Goal: Information Seeking & Learning: Learn about a topic

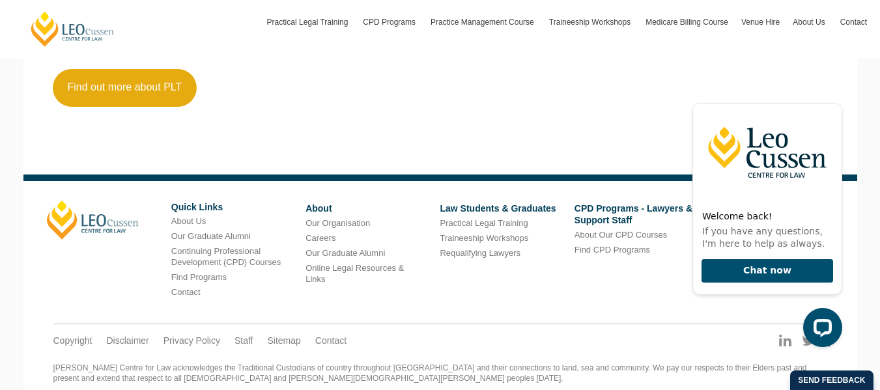
scroll to position [1832, 0]
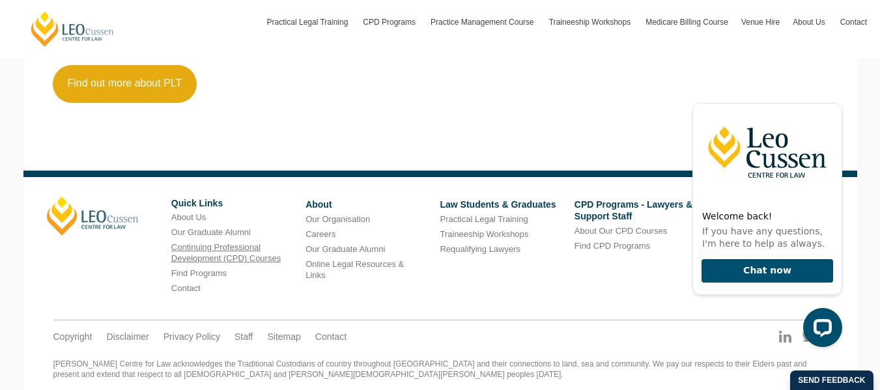
click at [192, 251] on link "Continuing Professional Development (CPD) Courses" at bounding box center [225, 252] width 109 height 21
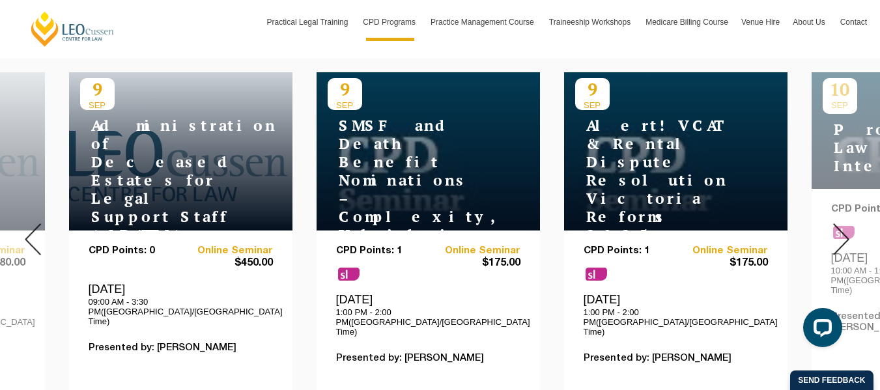
scroll to position [525, 0]
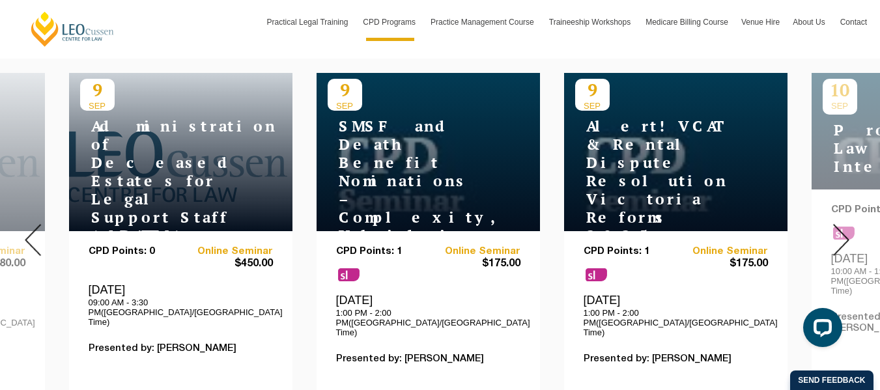
click at [843, 225] on img at bounding box center [841, 240] width 16 height 32
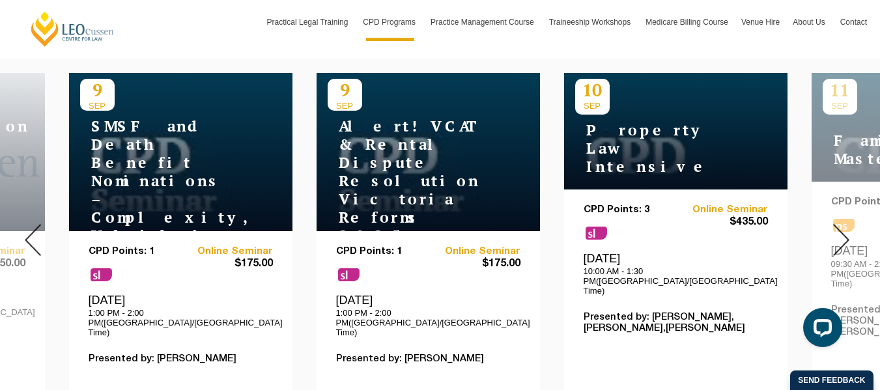
click at [844, 227] on img at bounding box center [841, 240] width 16 height 32
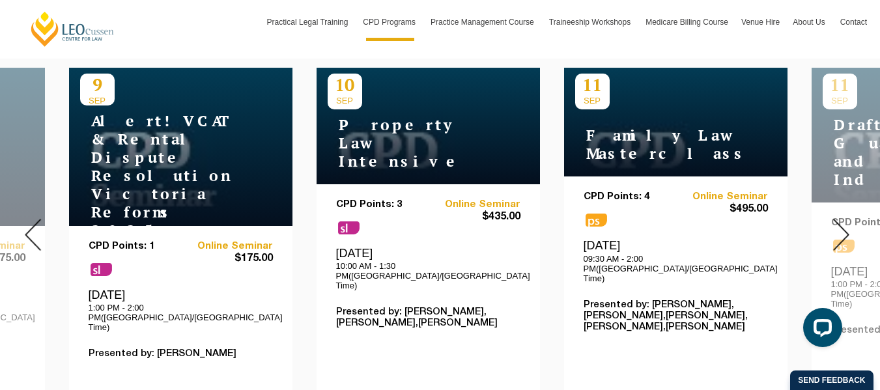
scroll to position [522, 0]
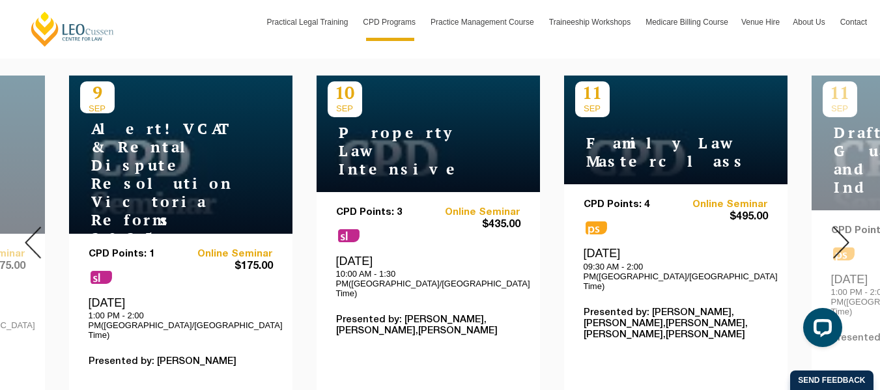
click at [844, 228] on img at bounding box center [841, 243] width 16 height 32
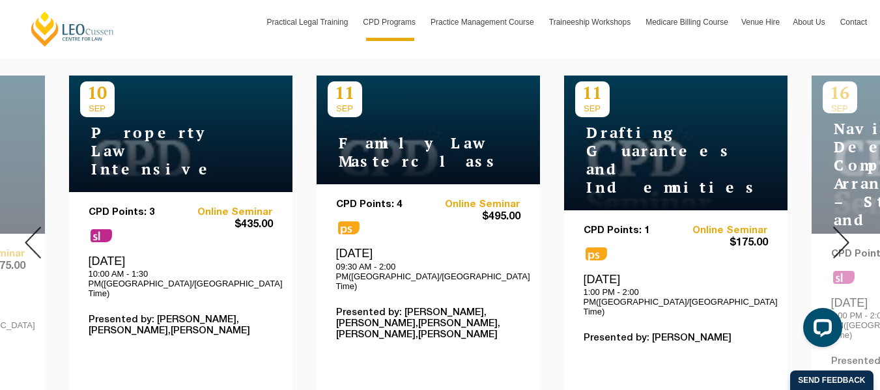
click at [845, 231] on img at bounding box center [841, 243] width 16 height 32
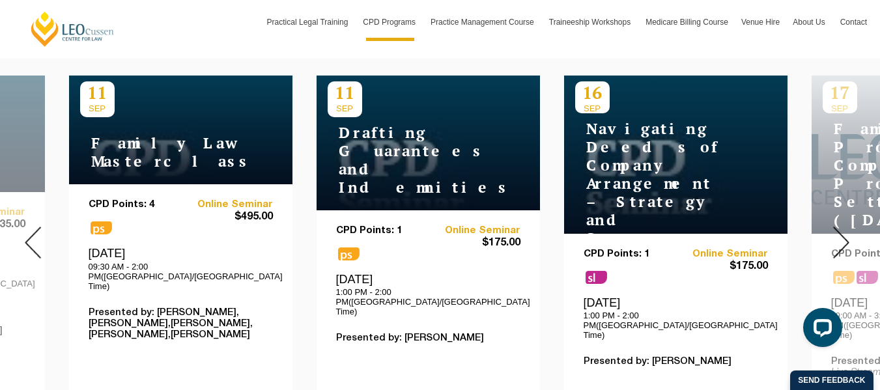
click at [845, 231] on img at bounding box center [841, 243] width 16 height 32
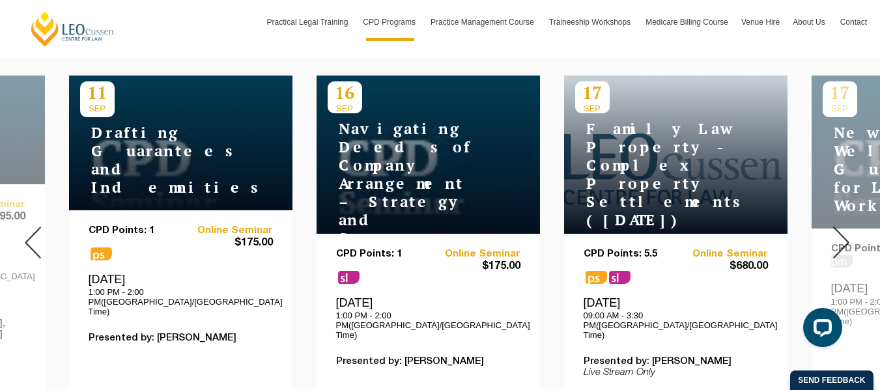
click at [845, 231] on img at bounding box center [841, 243] width 16 height 32
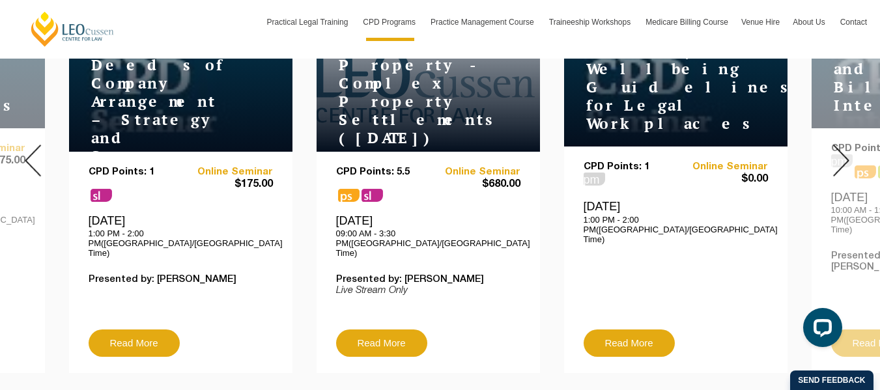
scroll to position [605, 0]
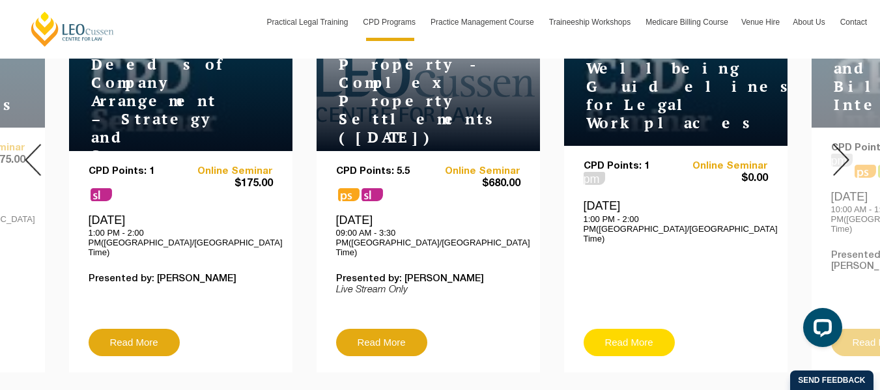
click at [657, 329] on link "Read More" at bounding box center [629, 342] width 91 height 27
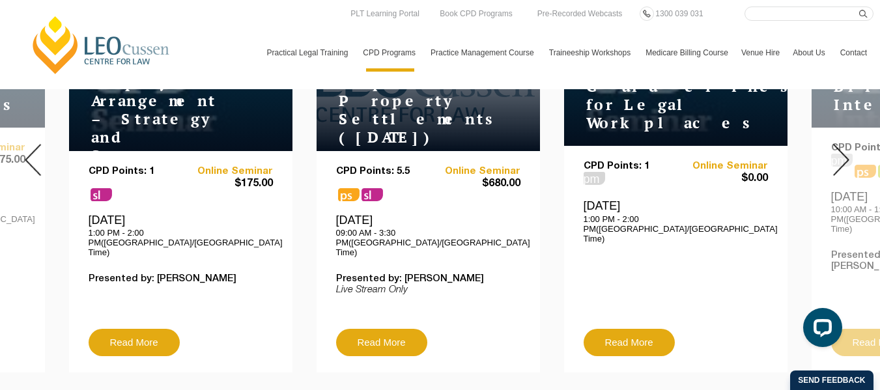
click at [26, 147] on img at bounding box center [33, 160] width 16 height 32
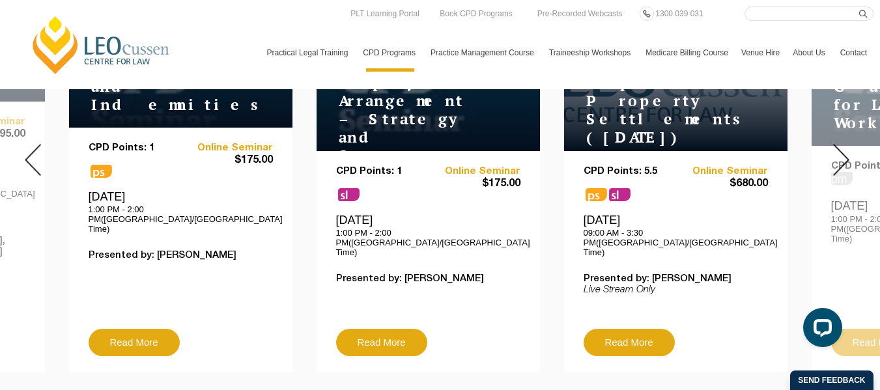
click at [26, 147] on img at bounding box center [33, 160] width 16 height 32
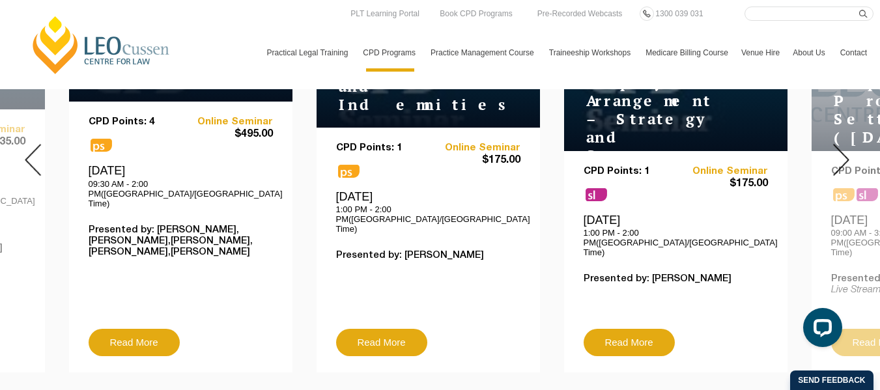
click at [26, 147] on img at bounding box center [33, 160] width 16 height 32
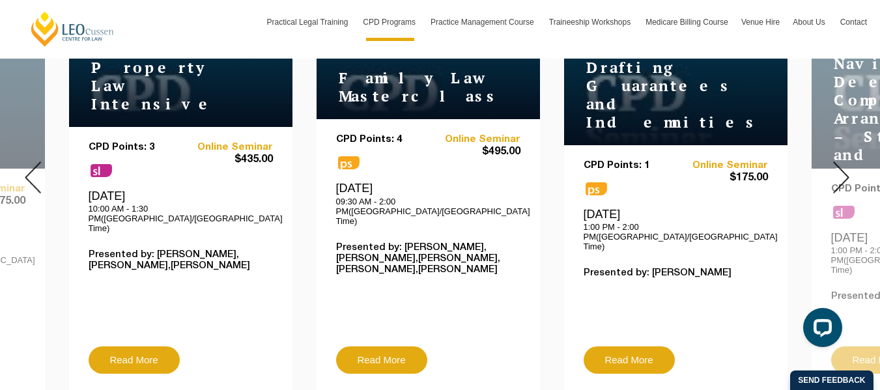
scroll to position [592, 0]
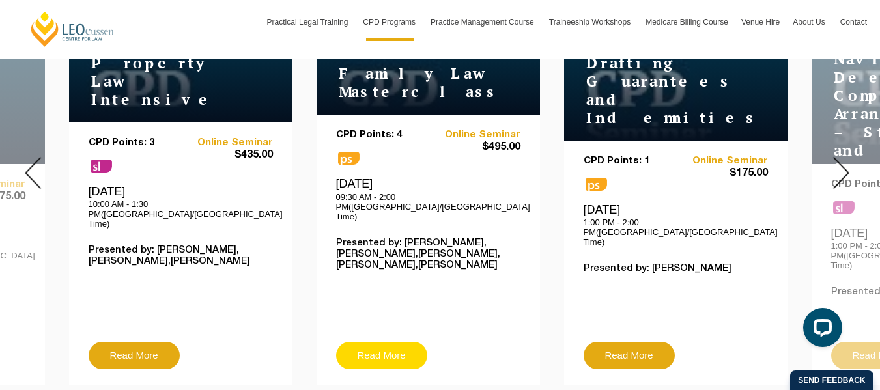
click at [373, 342] on link "Read More" at bounding box center [381, 355] width 91 height 27
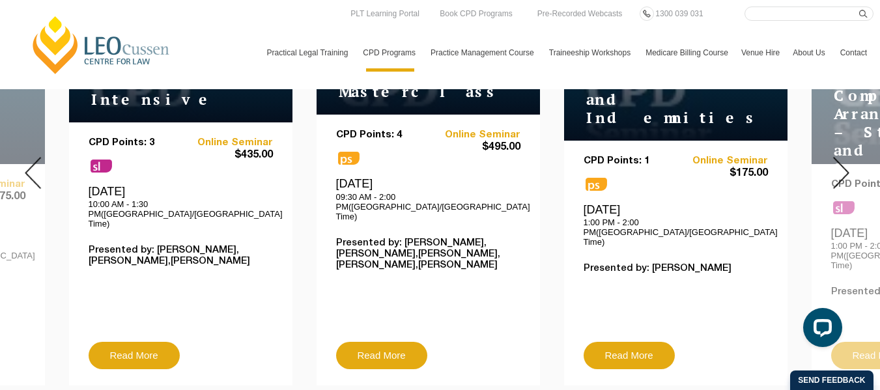
click at [850, 162] on div at bounding box center [841, 172] width 78 height 445
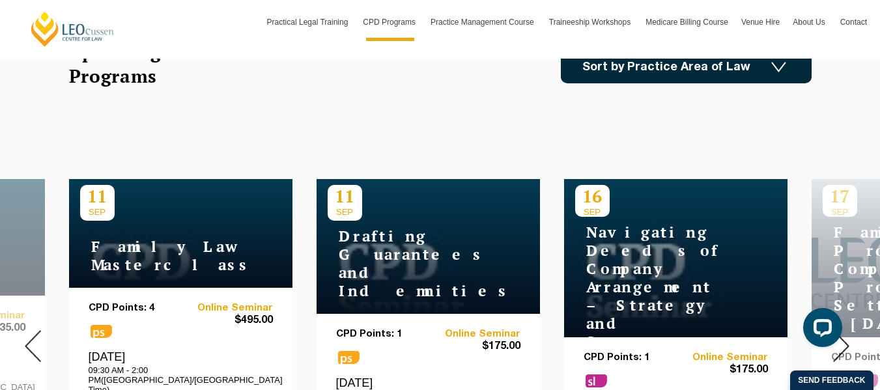
scroll to position [454, 0]
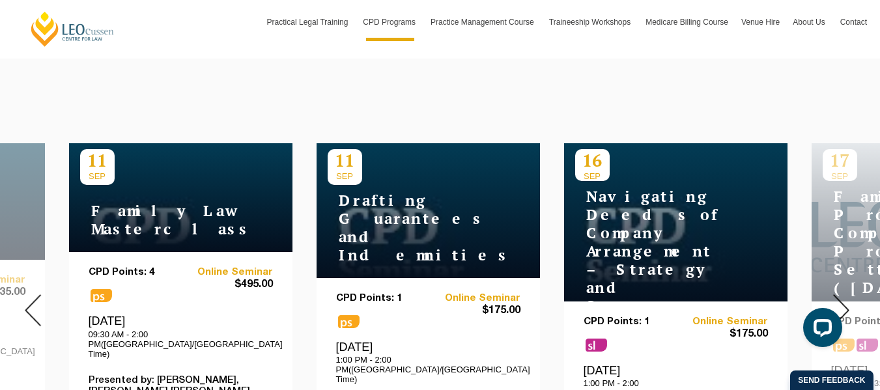
click at [846, 298] on img at bounding box center [841, 311] width 16 height 32
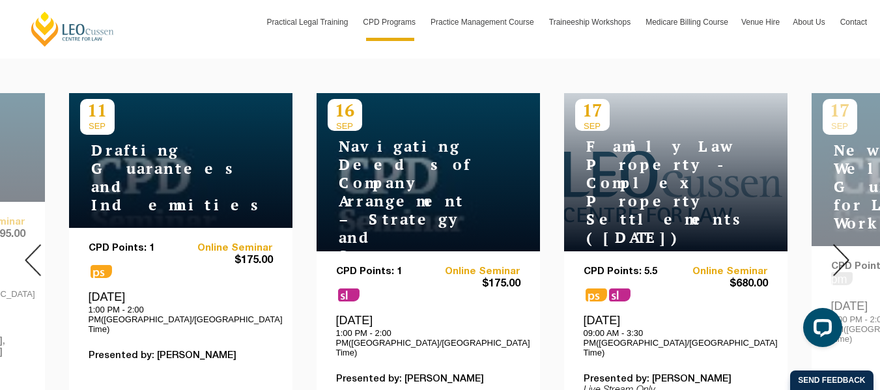
scroll to position [505, 0]
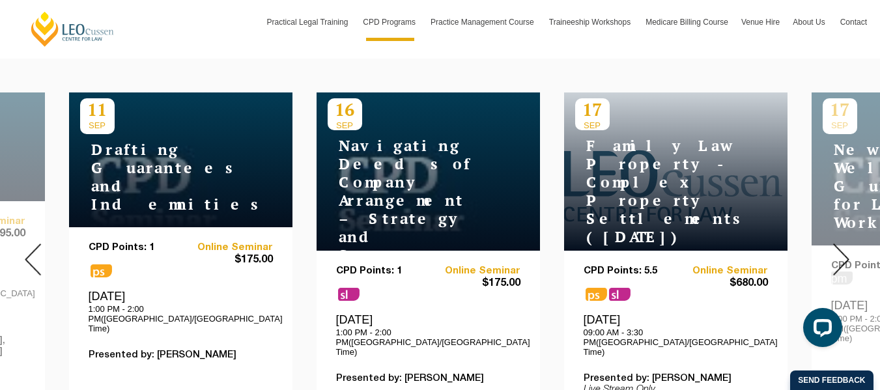
click at [27, 250] on img at bounding box center [33, 260] width 16 height 32
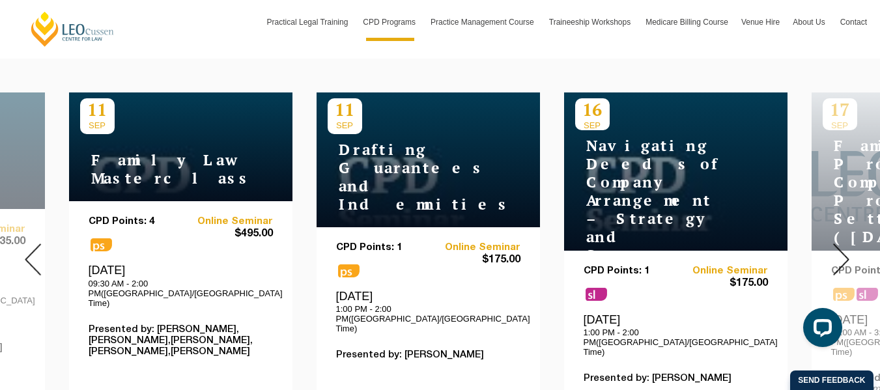
click at [850, 244] on div at bounding box center [841, 259] width 78 height 445
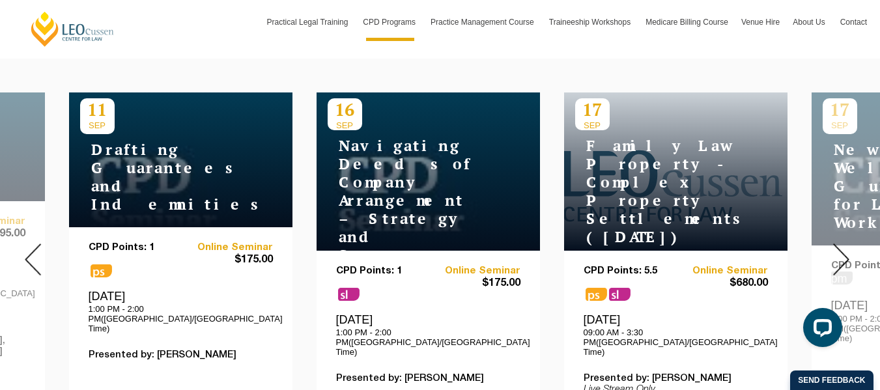
click at [843, 246] on img at bounding box center [841, 260] width 16 height 32
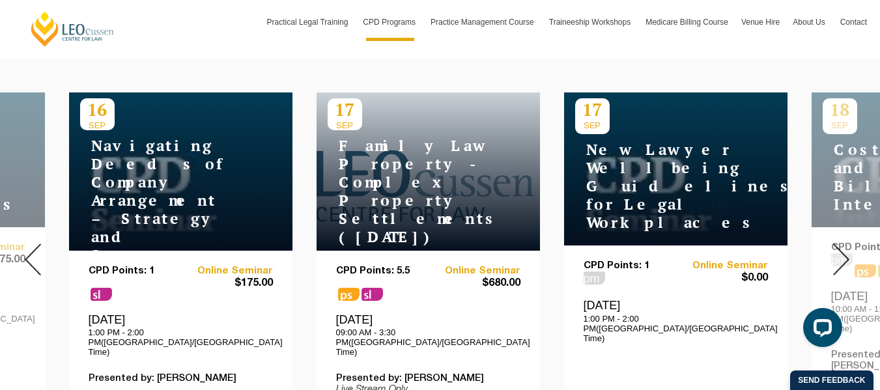
click at [843, 246] on img at bounding box center [841, 260] width 16 height 32
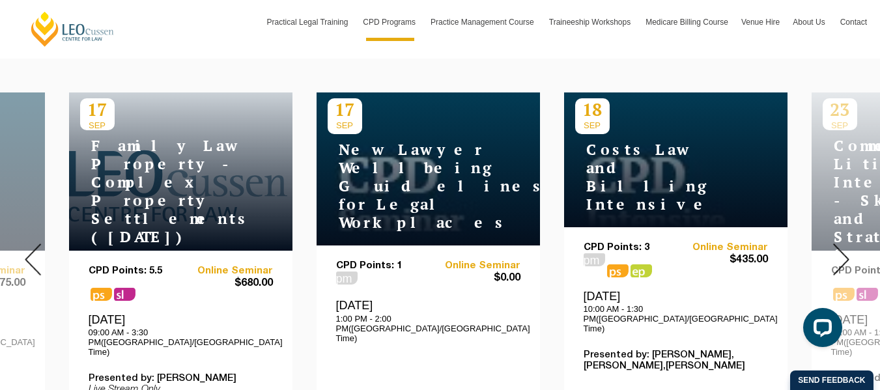
click at [843, 246] on img at bounding box center [841, 260] width 16 height 32
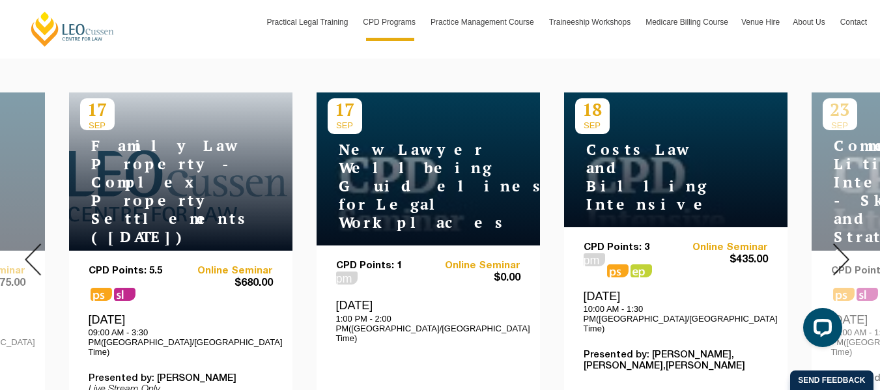
click at [843, 246] on img at bounding box center [841, 260] width 16 height 32
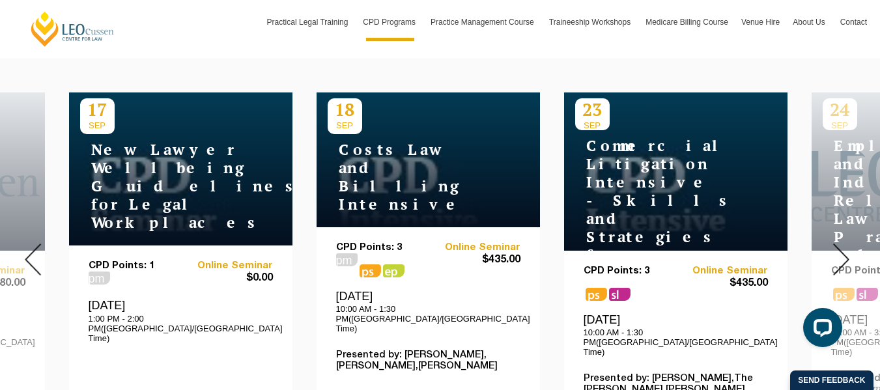
click at [843, 246] on img at bounding box center [841, 260] width 16 height 32
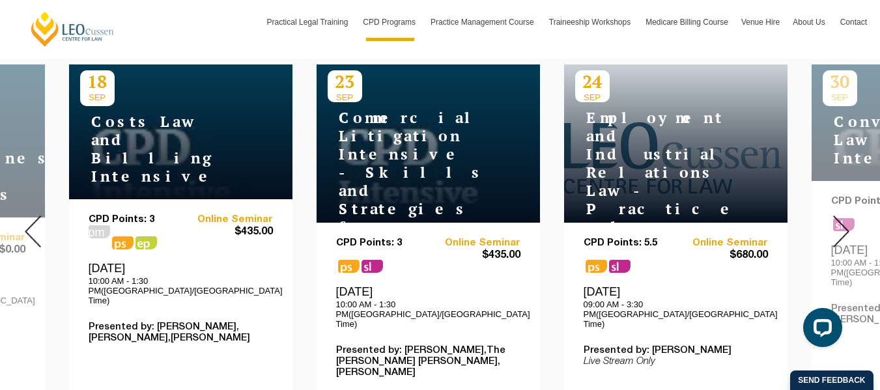
scroll to position [534, 0]
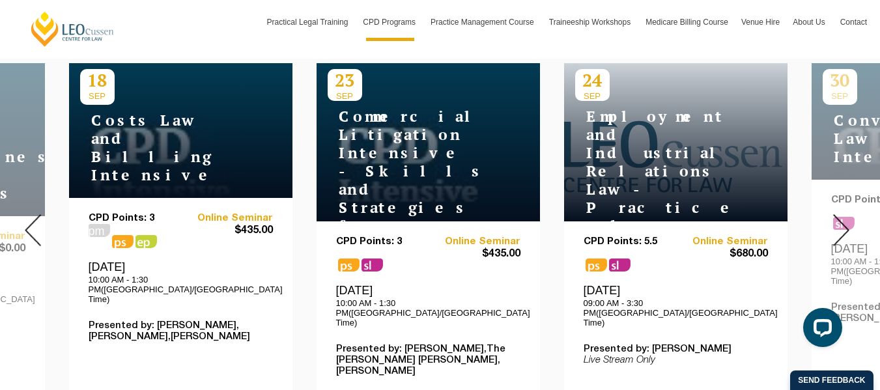
click at [839, 216] on img at bounding box center [841, 230] width 16 height 32
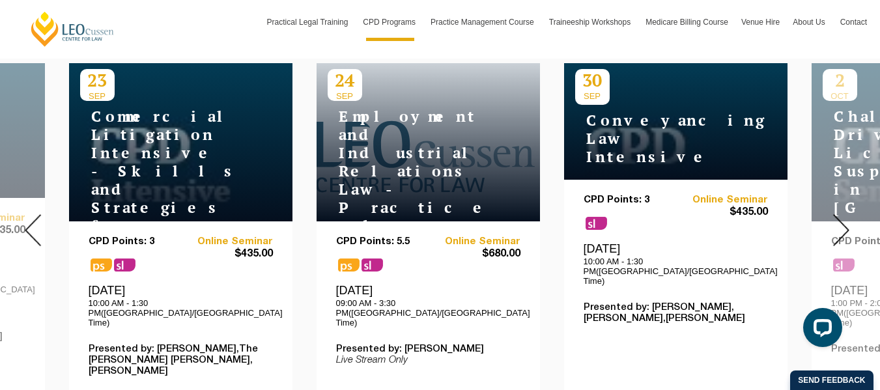
click at [839, 216] on img at bounding box center [841, 230] width 16 height 32
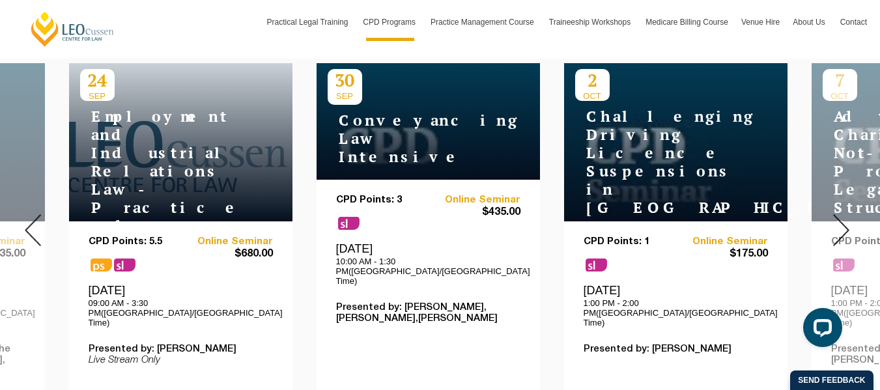
click at [839, 216] on img at bounding box center [841, 230] width 16 height 32
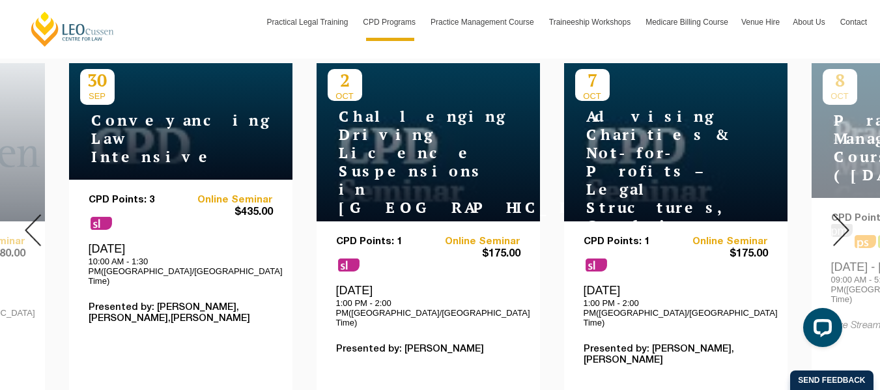
click at [839, 216] on img at bounding box center [841, 230] width 16 height 32
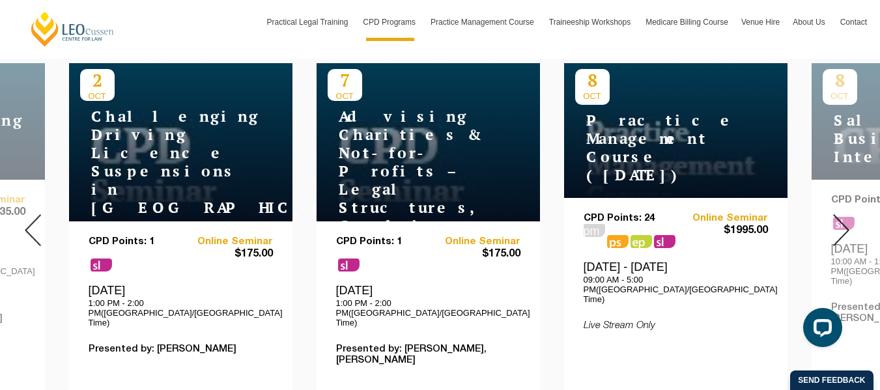
click at [844, 216] on img at bounding box center [841, 230] width 16 height 32
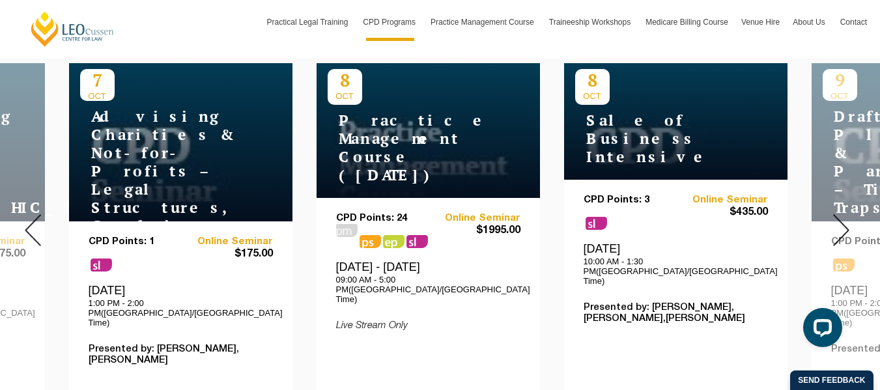
click at [846, 217] on img at bounding box center [841, 230] width 16 height 32
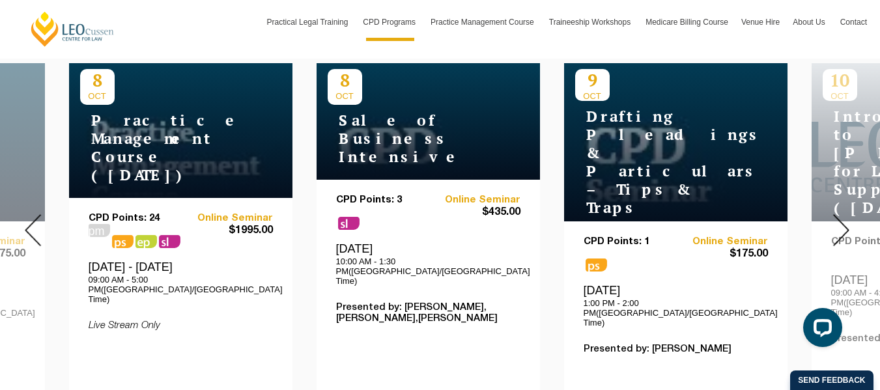
click at [846, 217] on img at bounding box center [841, 230] width 16 height 32
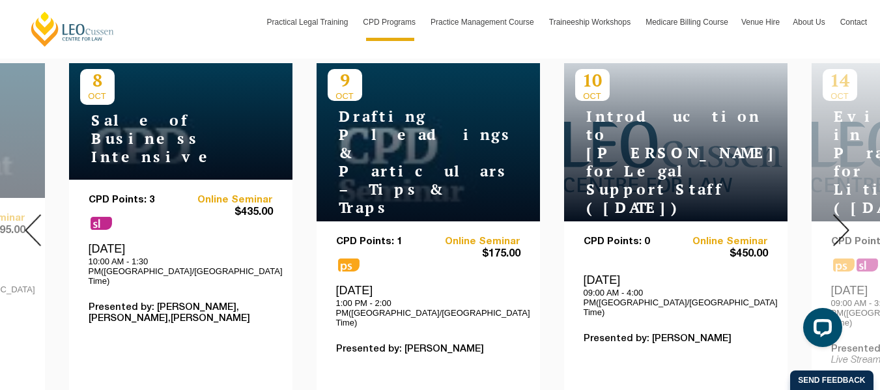
click at [846, 217] on img at bounding box center [841, 230] width 16 height 32
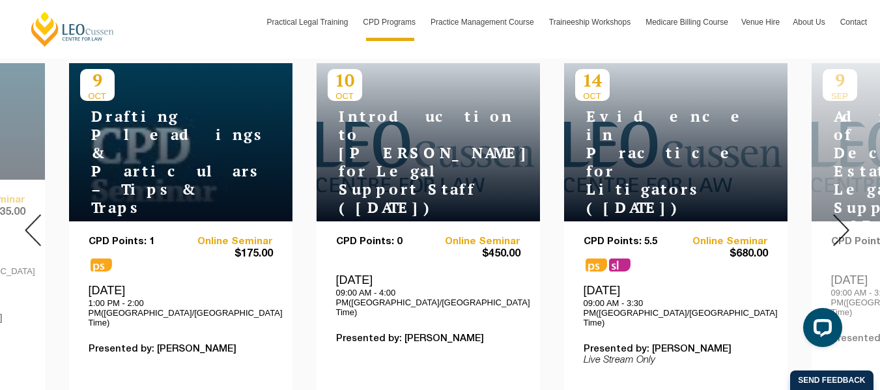
click at [846, 217] on img at bounding box center [841, 230] width 16 height 32
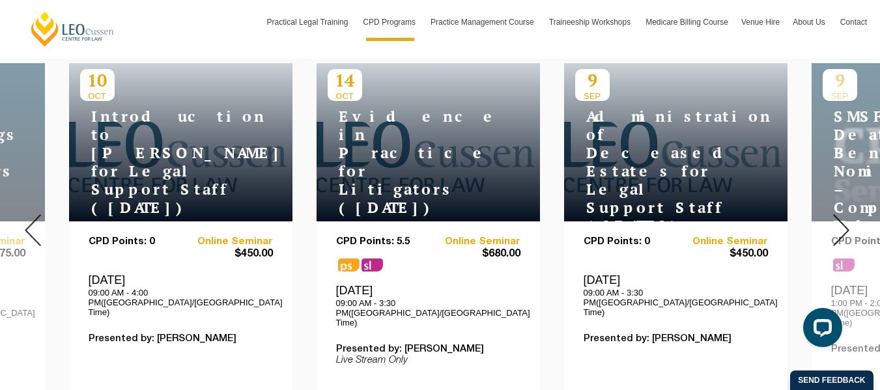
click at [846, 217] on img at bounding box center [841, 230] width 16 height 32
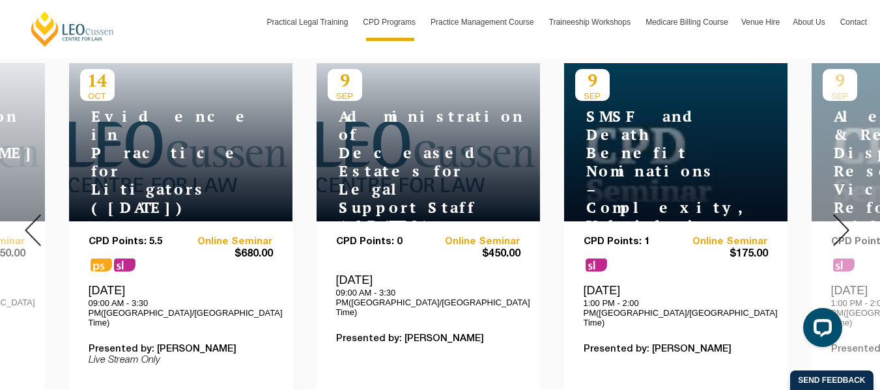
click at [846, 217] on img at bounding box center [841, 230] width 16 height 32
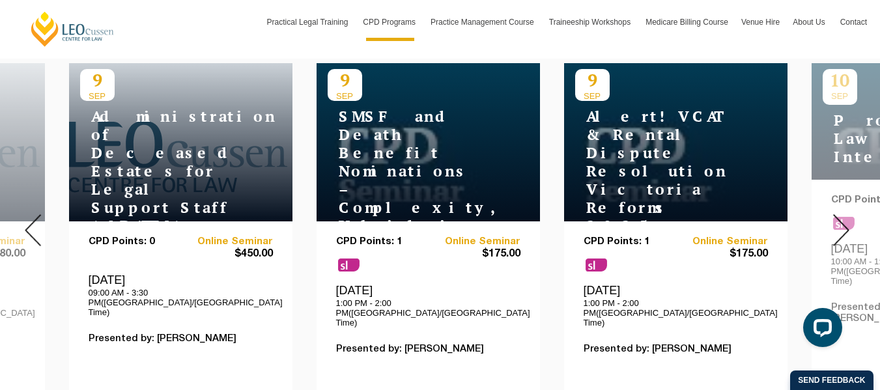
click at [846, 217] on img at bounding box center [841, 230] width 16 height 32
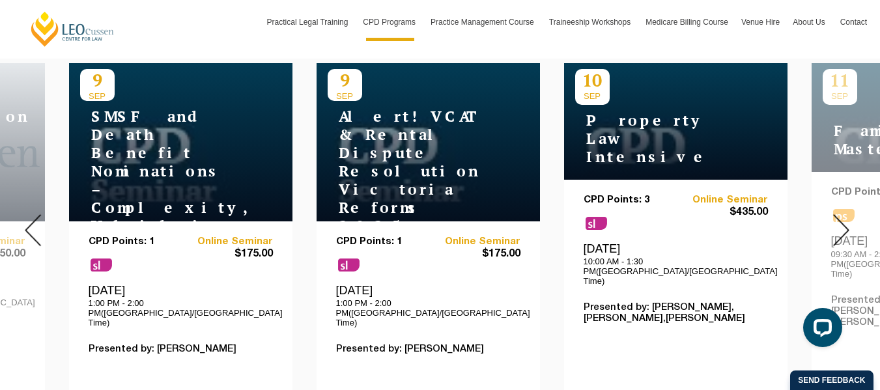
click at [846, 217] on img at bounding box center [841, 230] width 16 height 32
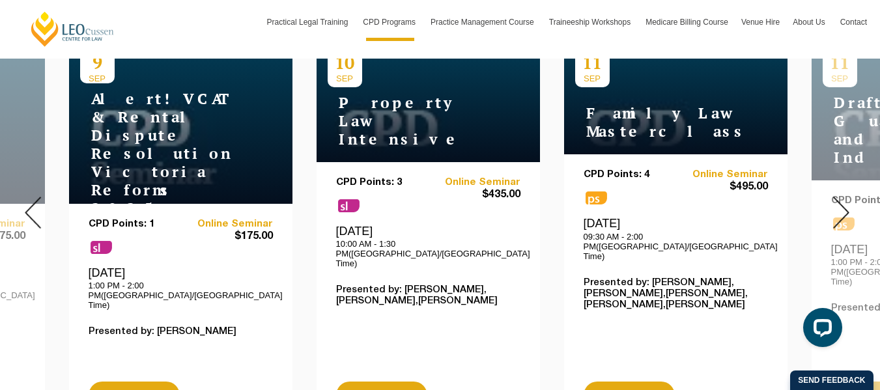
scroll to position [551, 0]
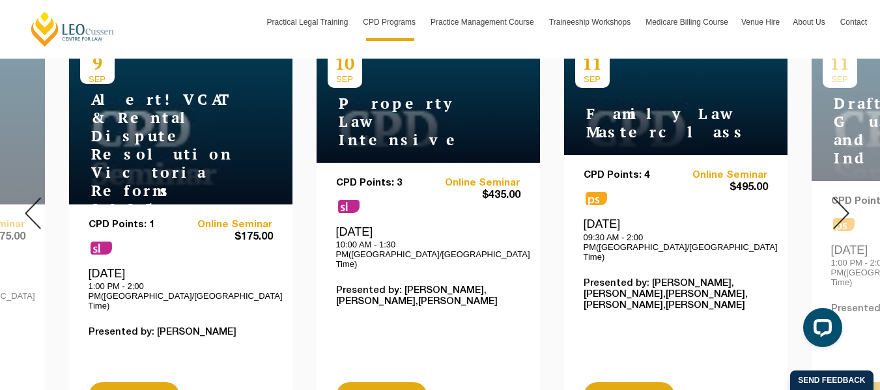
click at [844, 201] on img at bounding box center [841, 213] width 16 height 32
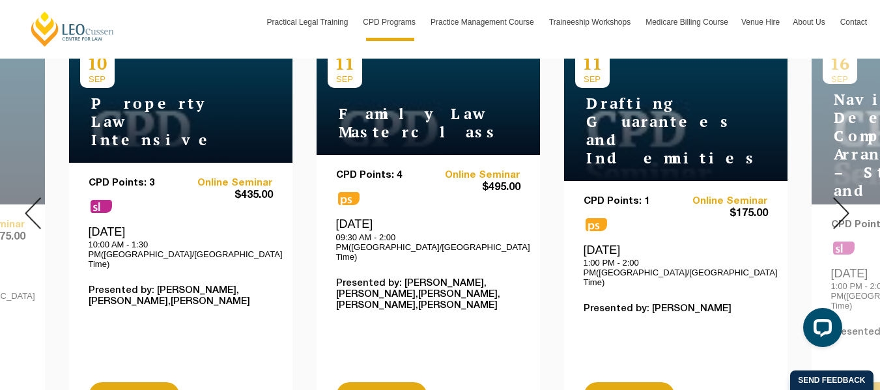
click at [844, 204] on img at bounding box center [841, 213] width 16 height 32
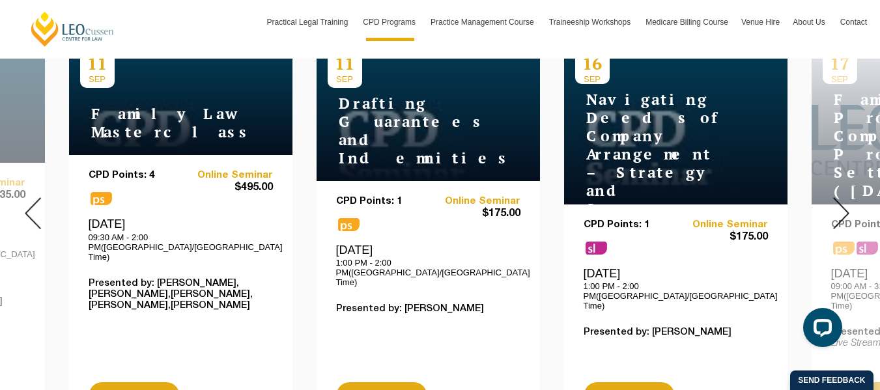
click at [844, 204] on img at bounding box center [841, 213] width 16 height 32
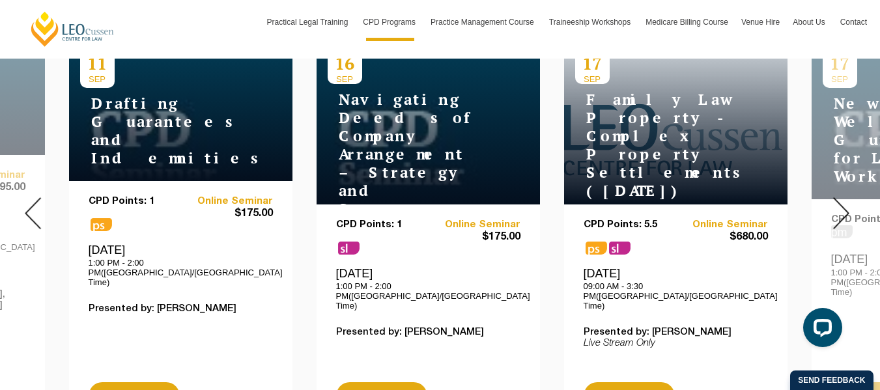
click at [843, 203] on img at bounding box center [841, 213] width 16 height 32
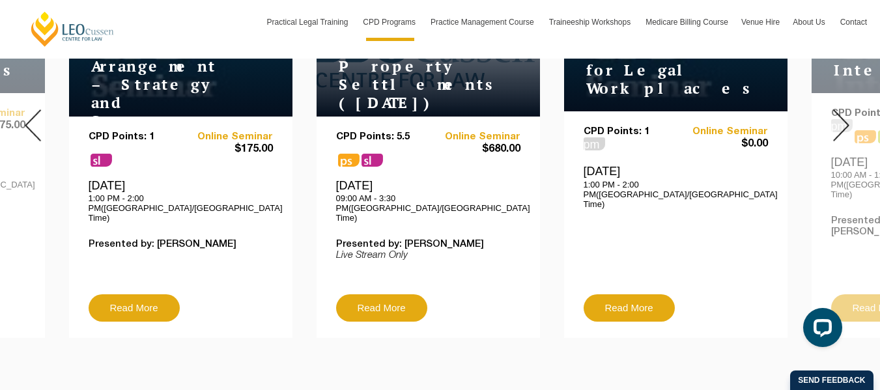
scroll to position [642, 0]
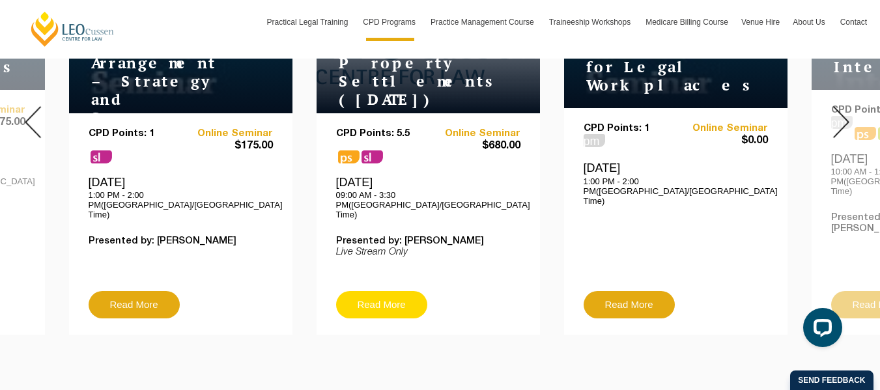
click at [397, 291] on link "Read More" at bounding box center [381, 304] width 91 height 27
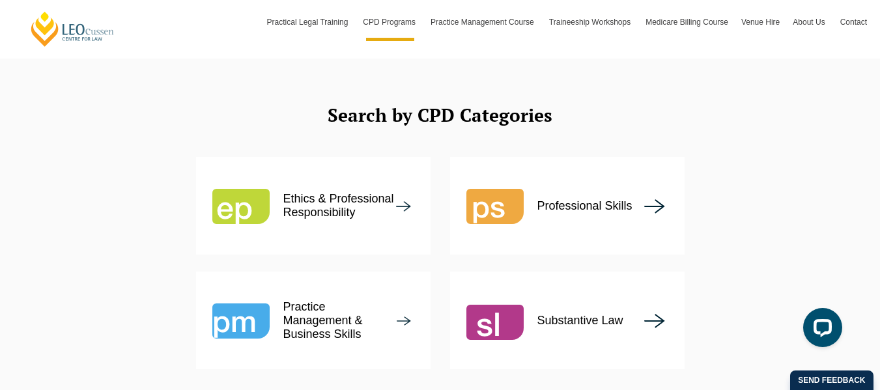
scroll to position [1561, 0]
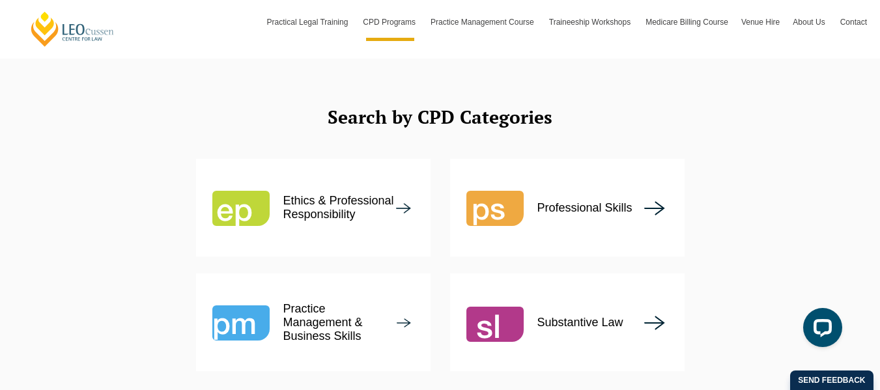
click at [328, 194] on p "Ethics & Professional Responsibility" at bounding box center [339, 207] width 113 height 27
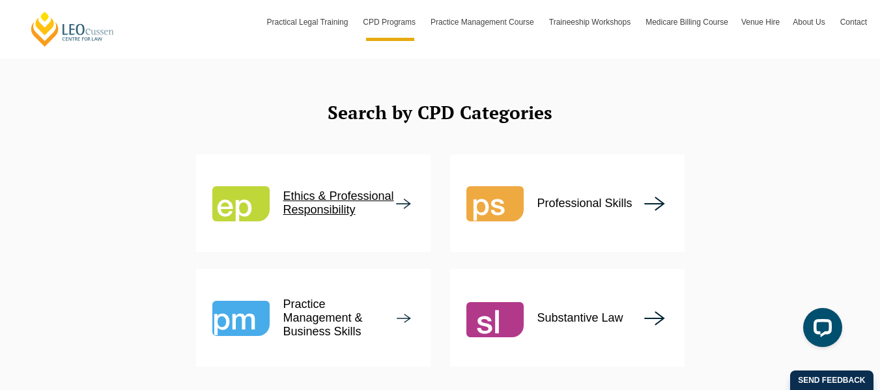
scroll to position [1566, 0]
click at [341, 189] on p "Ethics & Professional Responsibility" at bounding box center [339, 202] width 113 height 27
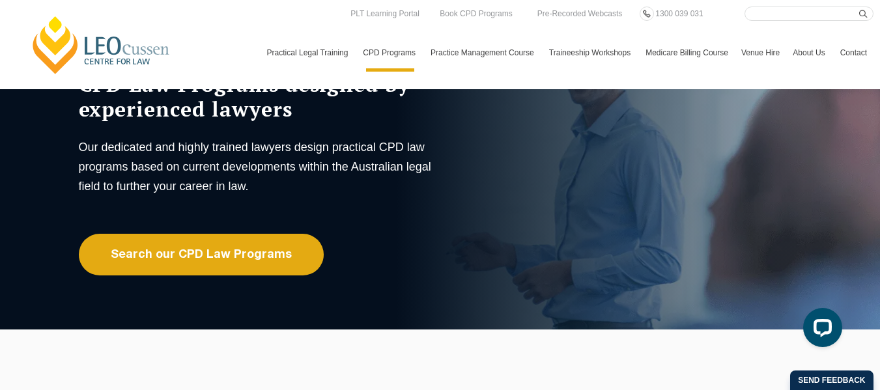
scroll to position [0, 0]
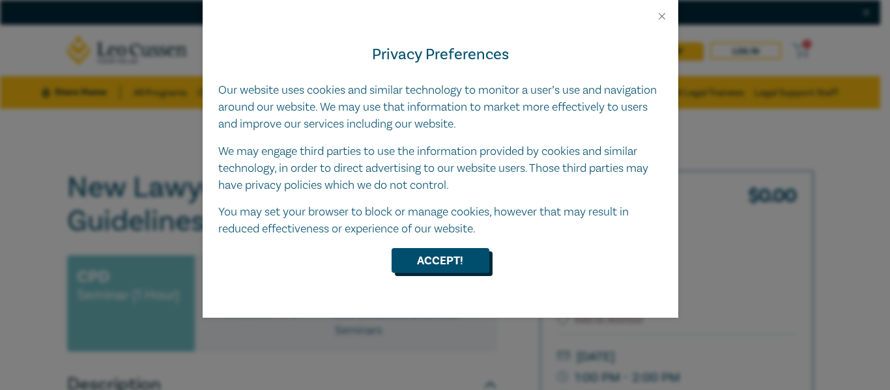
click at [444, 260] on button "Accept!" at bounding box center [441, 260] width 98 height 25
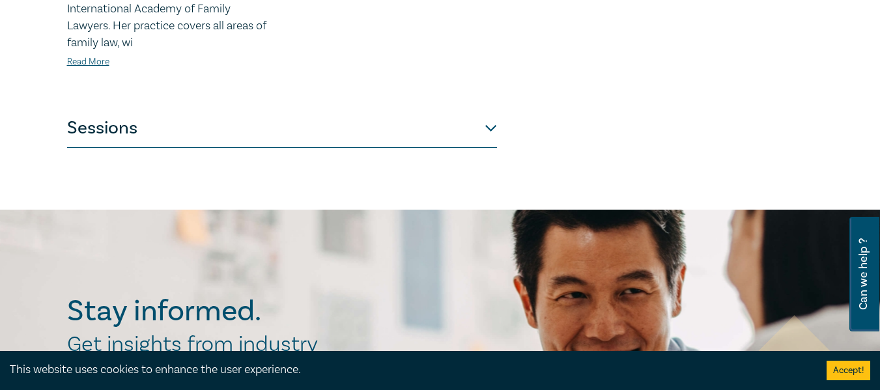
scroll to position [918, 0]
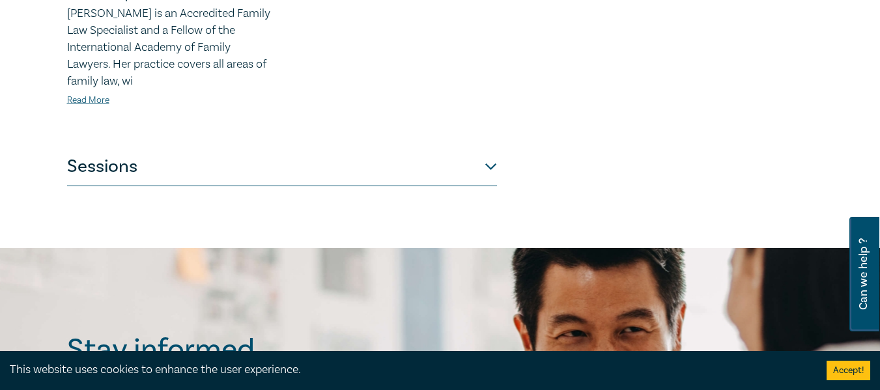
click at [486, 149] on button "Sessions" at bounding box center [282, 166] width 430 height 39
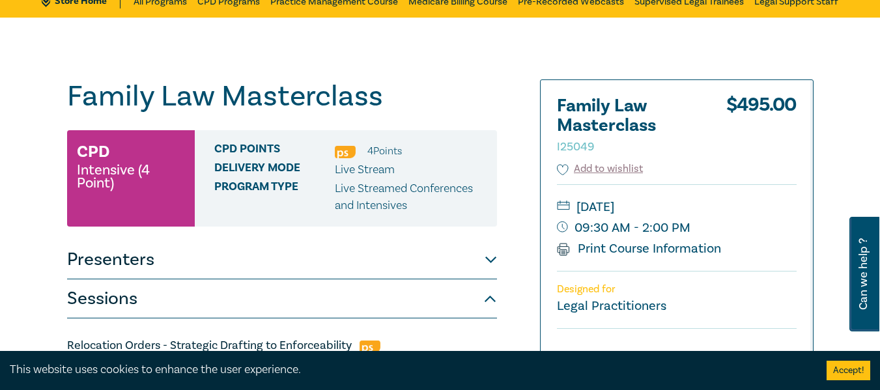
scroll to position [0, 0]
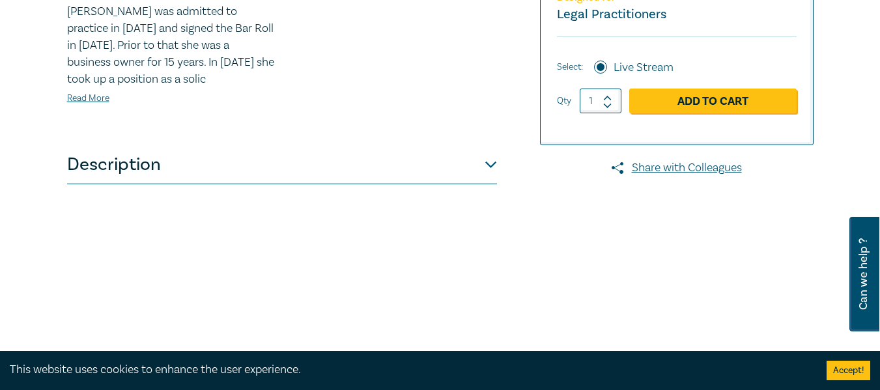
scroll to position [498, 0]
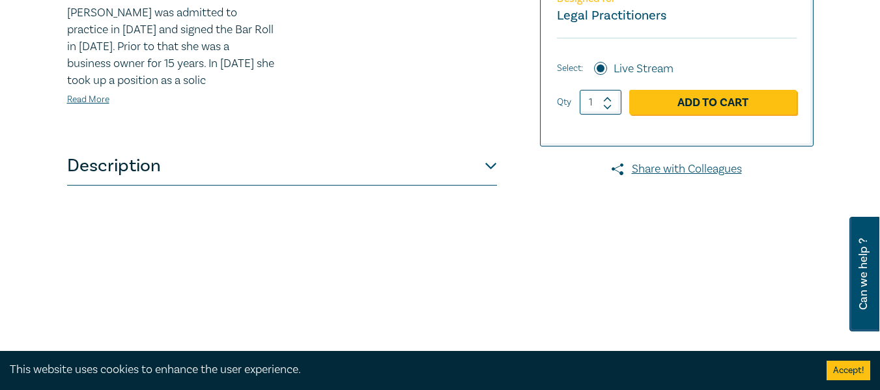
click at [491, 186] on button "Description" at bounding box center [282, 166] width 430 height 39
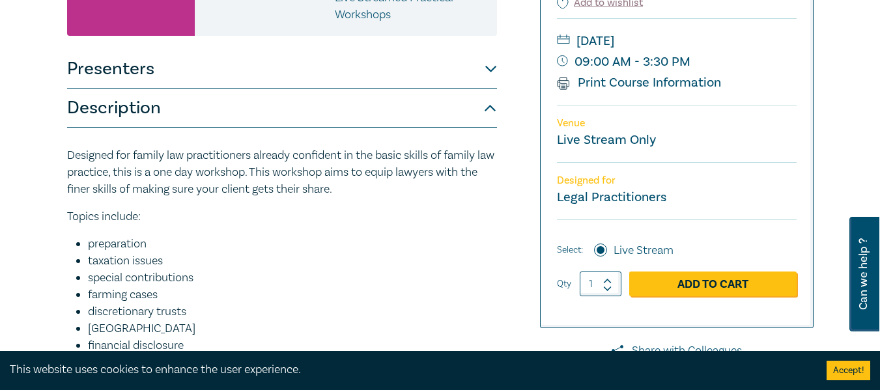
scroll to position [317, 0]
click at [491, 88] on button "Presenters" at bounding box center [282, 68] width 430 height 39
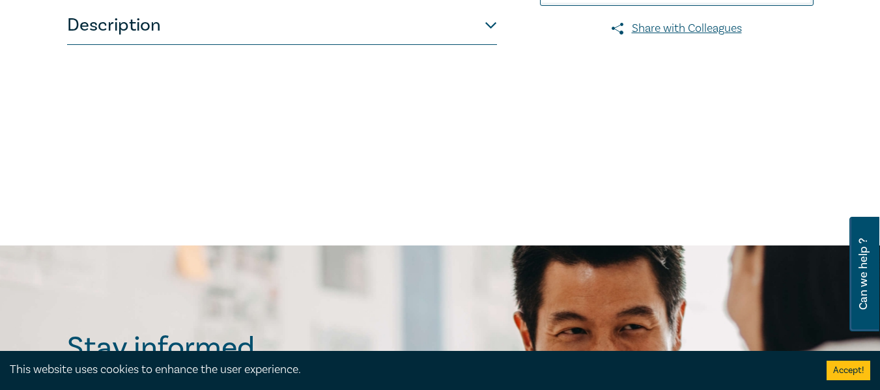
scroll to position [659, 0]
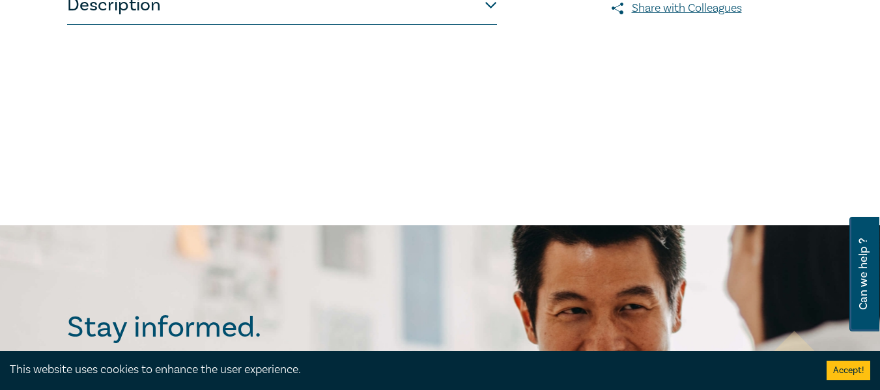
click at [495, 25] on button "Description" at bounding box center [282, 5] width 430 height 39
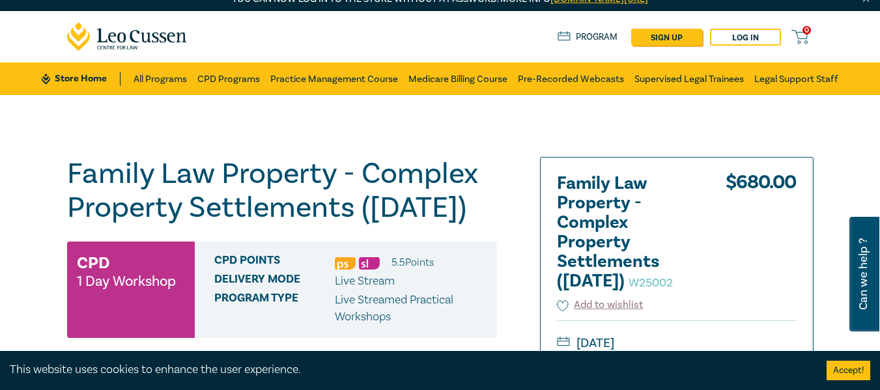
scroll to position [0, 0]
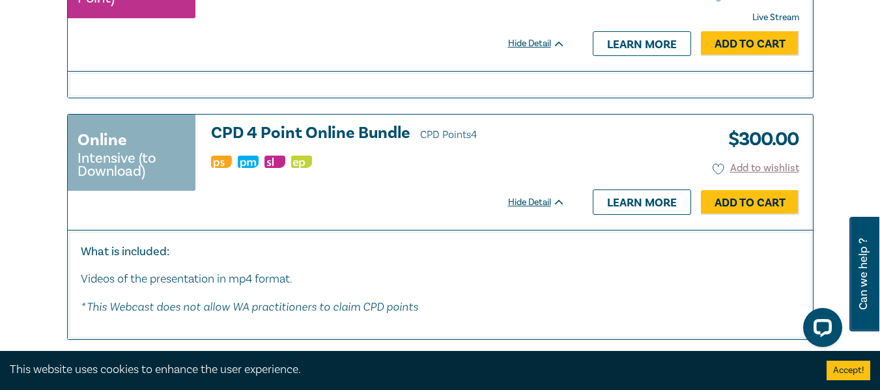
scroll to position [3770, 0]
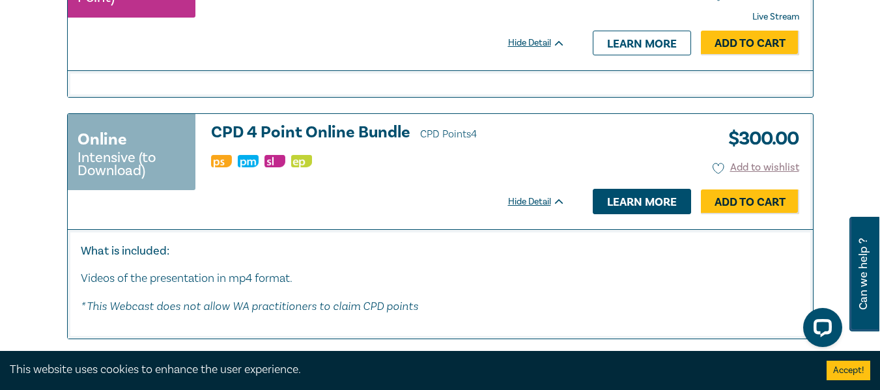
click at [611, 214] on link "Learn more" at bounding box center [642, 201] width 98 height 25
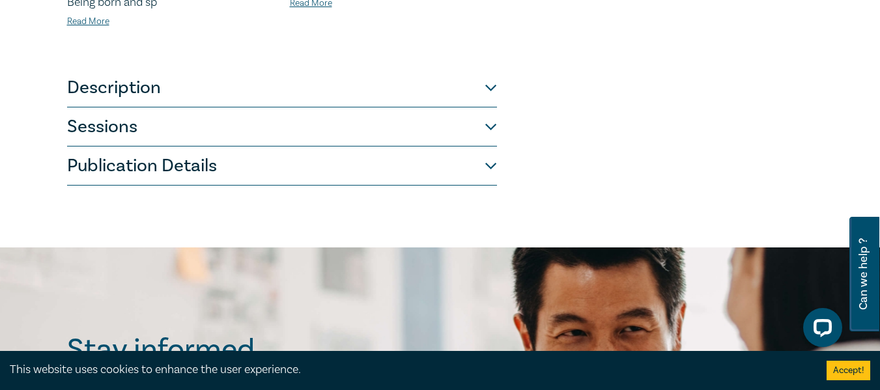
scroll to position [747, 0]
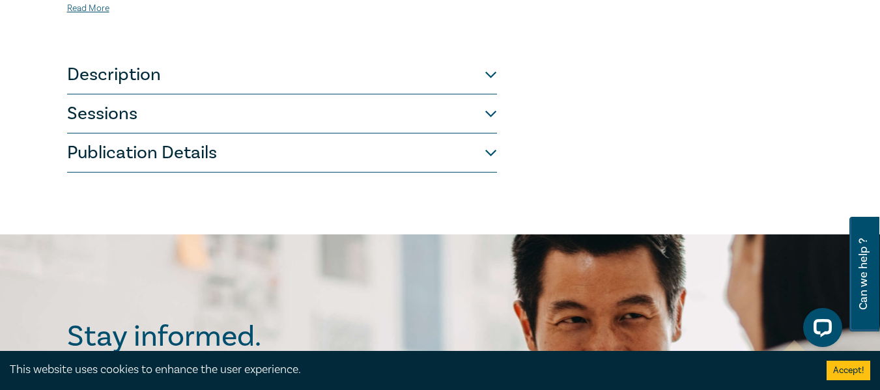
click at [490, 70] on button "Description" at bounding box center [282, 74] width 430 height 39
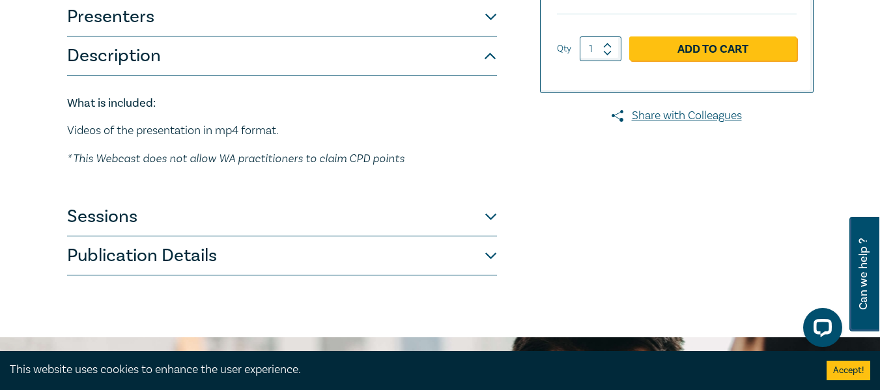
scroll to position [306, 0]
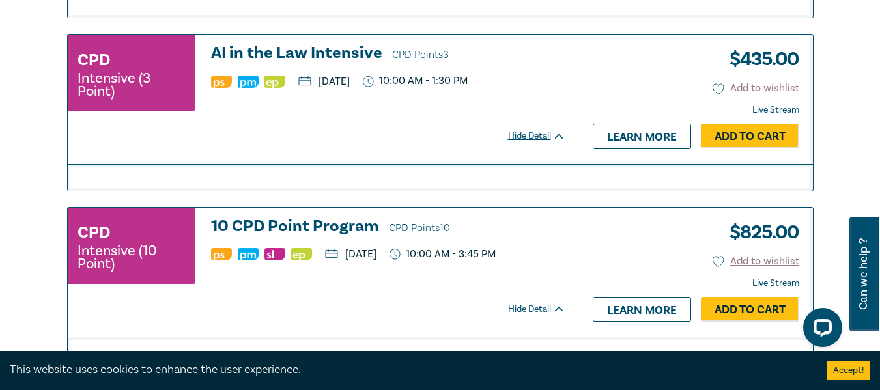
scroll to position [3331, 0]
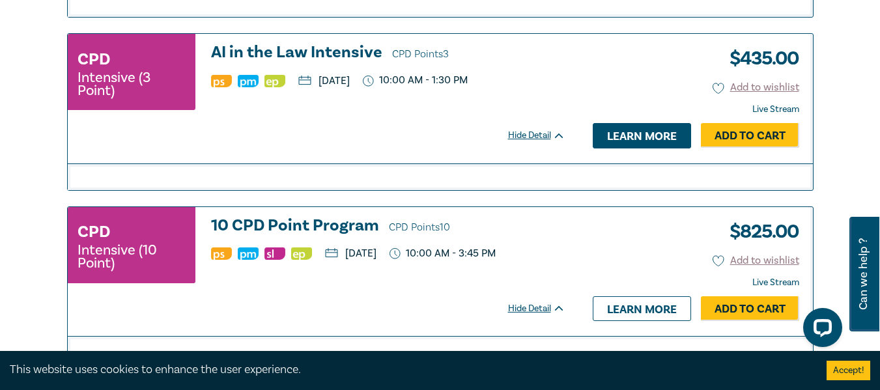
click at [605, 148] on link "Learn more" at bounding box center [642, 135] width 98 height 25
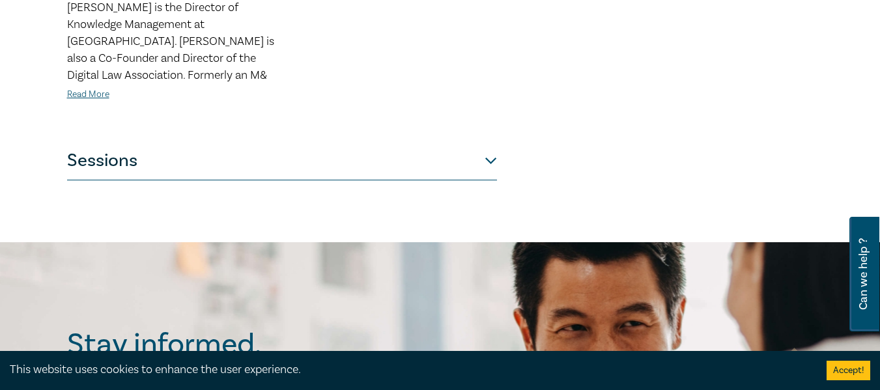
scroll to position [704, 0]
click at [490, 144] on button "Sessions" at bounding box center [282, 160] width 430 height 39
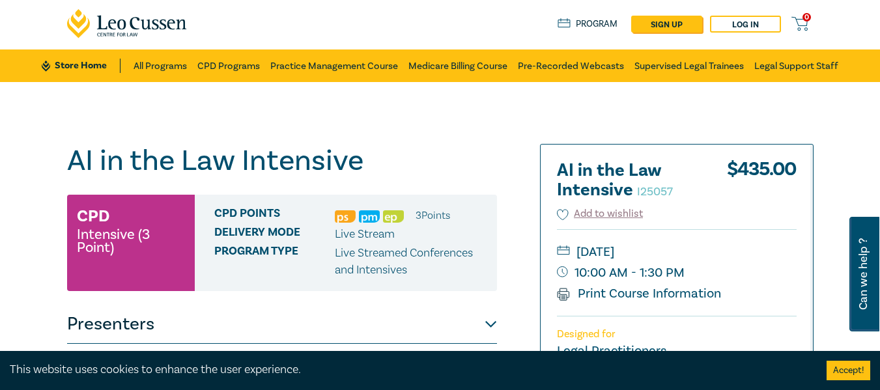
scroll to position [19, 0]
